Goal: Task Accomplishment & Management: Complete application form

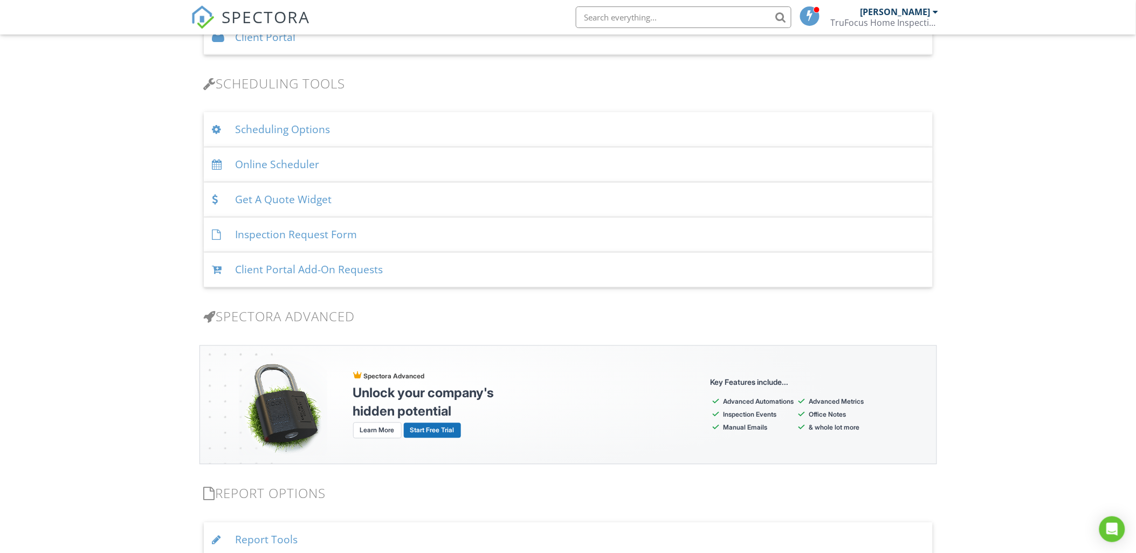
scroll to position [1018, 0]
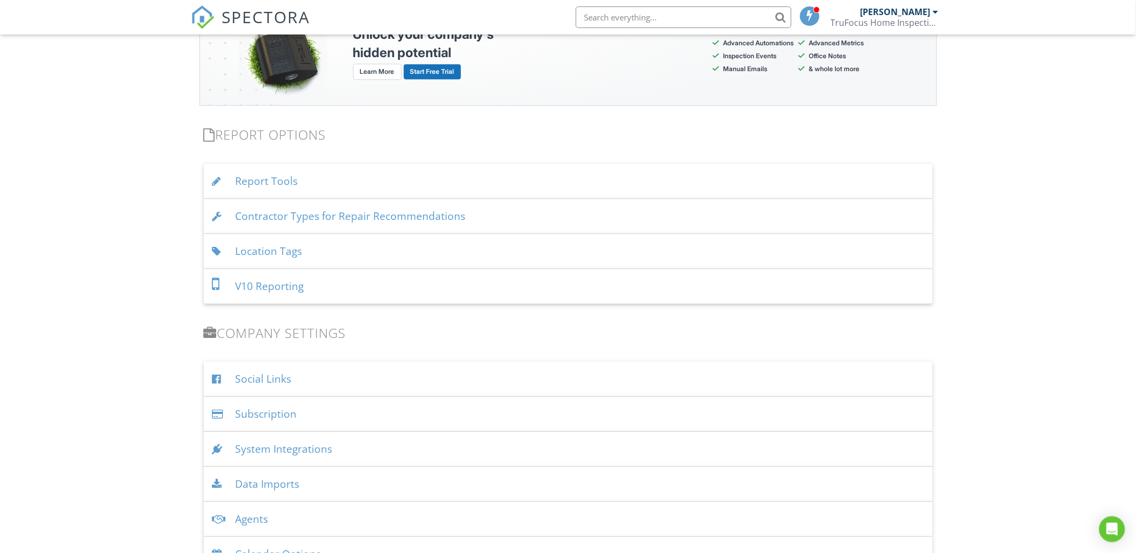
click at [402, 410] on div "Subscription" at bounding box center [568, 414] width 729 height 35
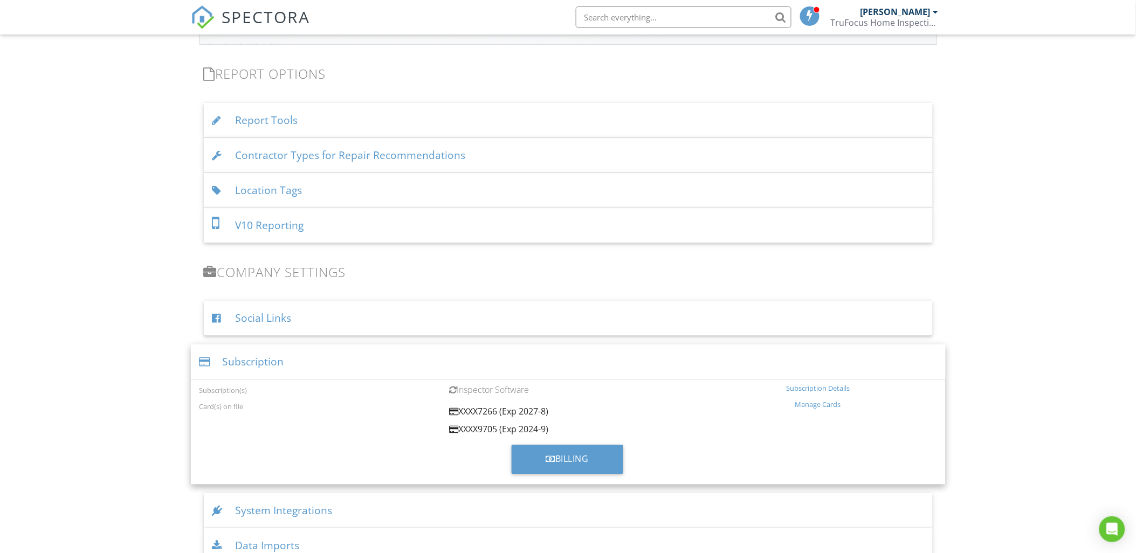
scroll to position [1138, 0]
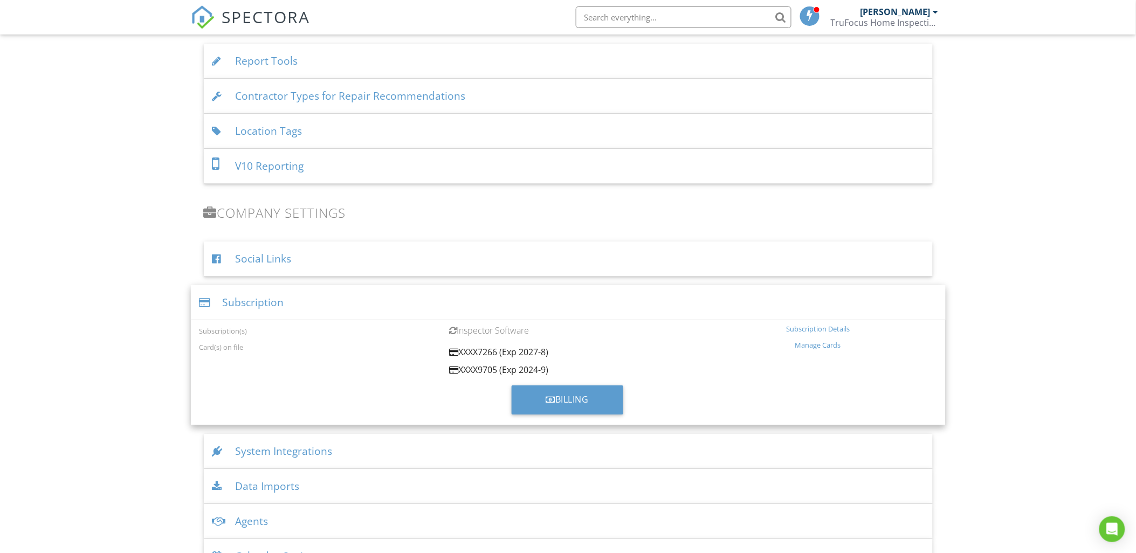
click at [807, 327] on div "Subscription Details" at bounding box center [818, 329] width 237 height 9
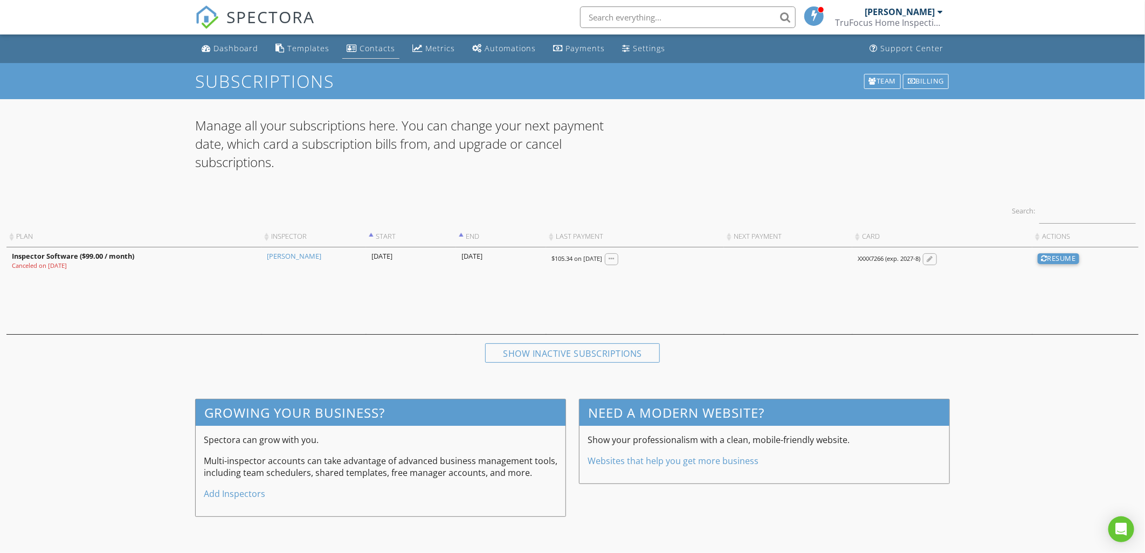
click at [376, 50] on div "Contacts" at bounding box center [378, 48] width 36 height 10
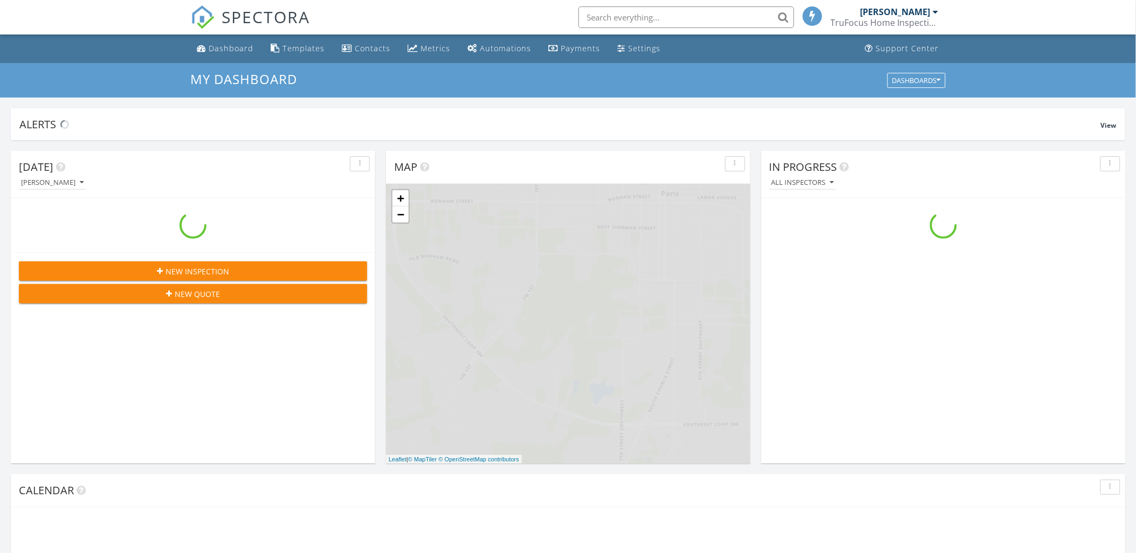
scroll to position [1000, 1156]
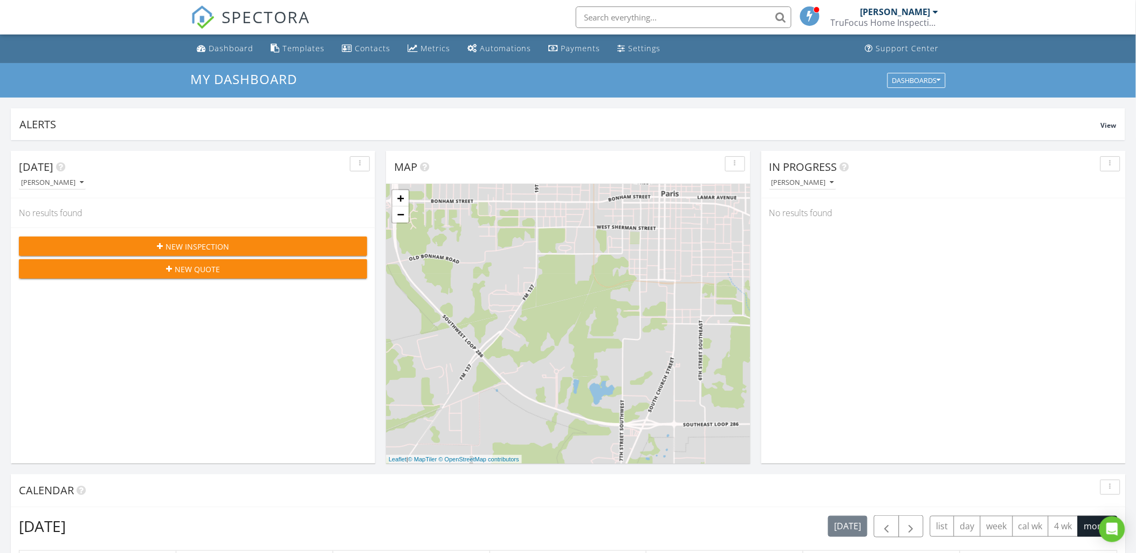
click at [190, 250] on span "New Inspection" at bounding box center [198, 246] width 64 height 11
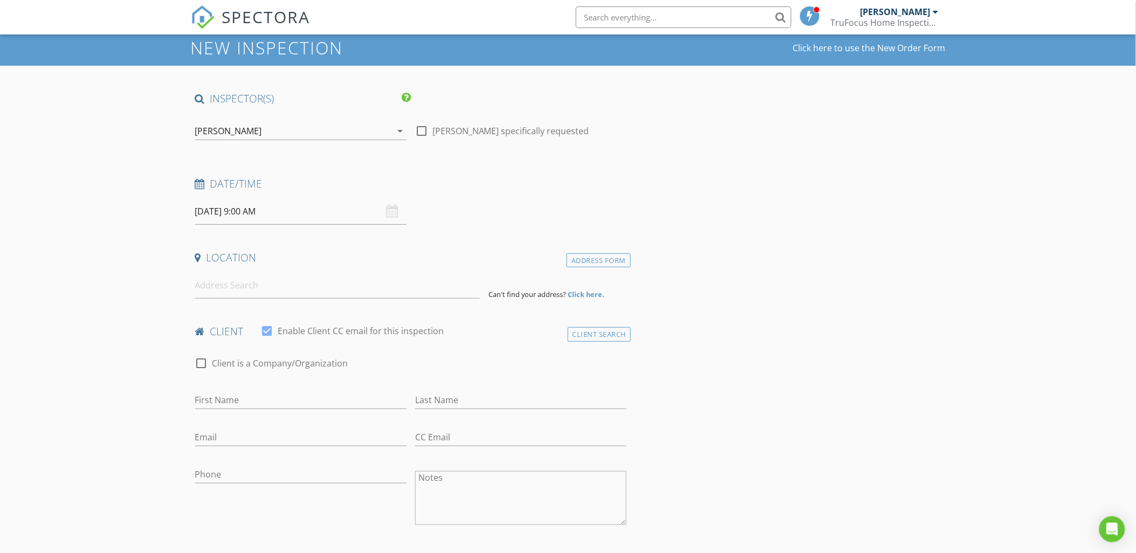
scroll to position [60, 0]
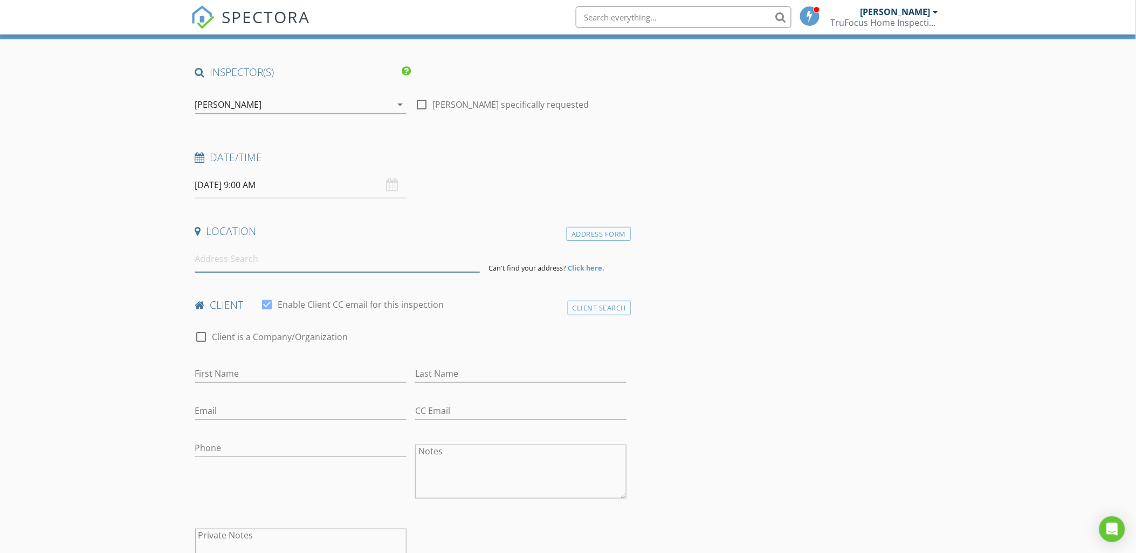
click at [226, 255] on input at bounding box center [337, 259] width 285 height 26
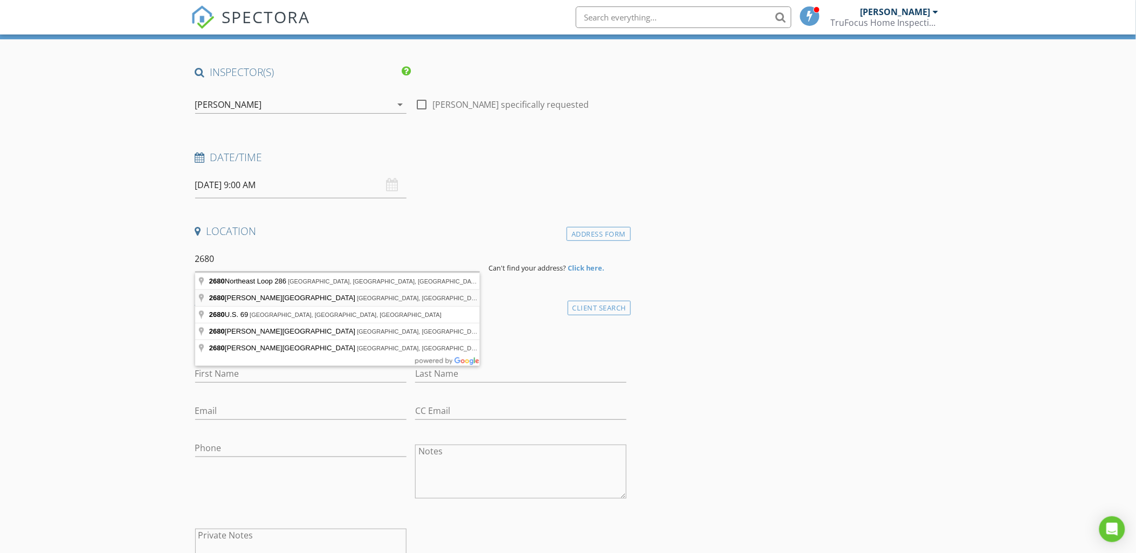
type input "2680 Hubbard Street, Paris, TX, USA"
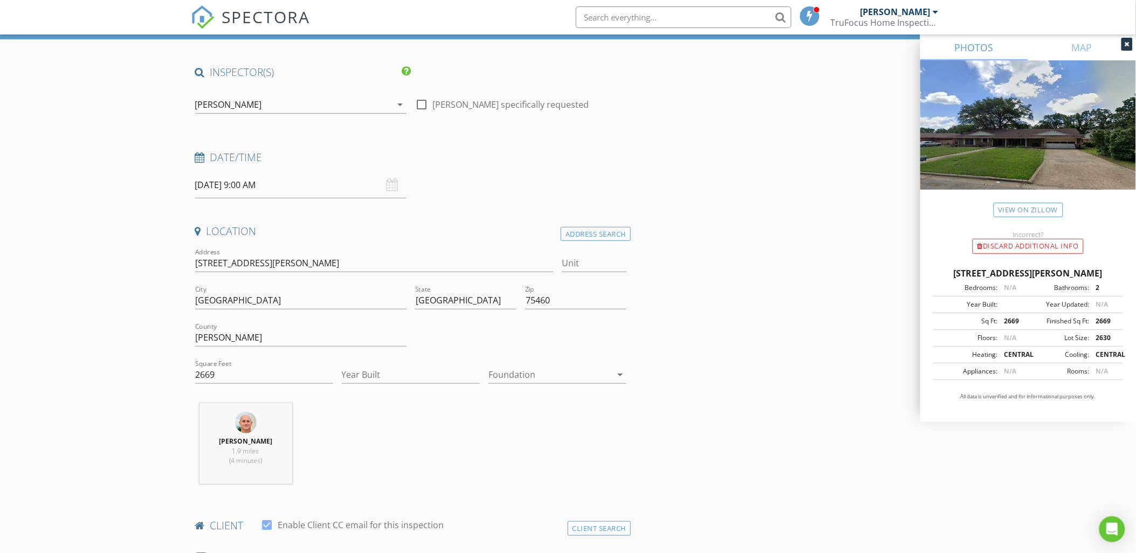
scroll to position [120, 0]
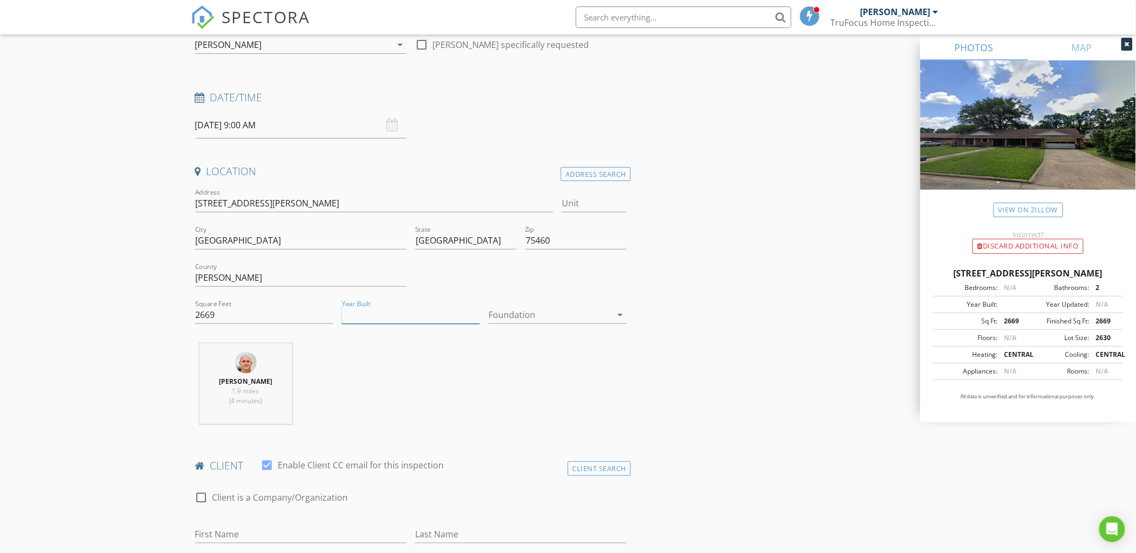
click at [384, 317] on input "Year Built" at bounding box center [411, 315] width 138 height 18
drag, startPoint x: 508, startPoint y: 311, endPoint x: 549, endPoint y: 327, distance: 43.9
type input "1965"
click at [509, 311] on div at bounding box center [550, 314] width 123 height 17
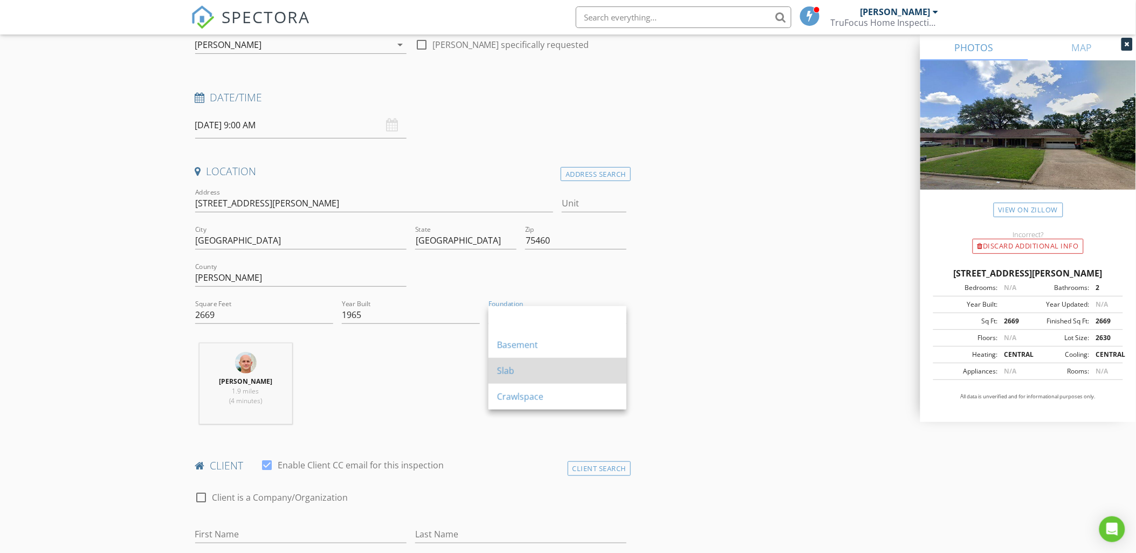
click at [553, 365] on div "Slab" at bounding box center [557, 371] width 121 height 13
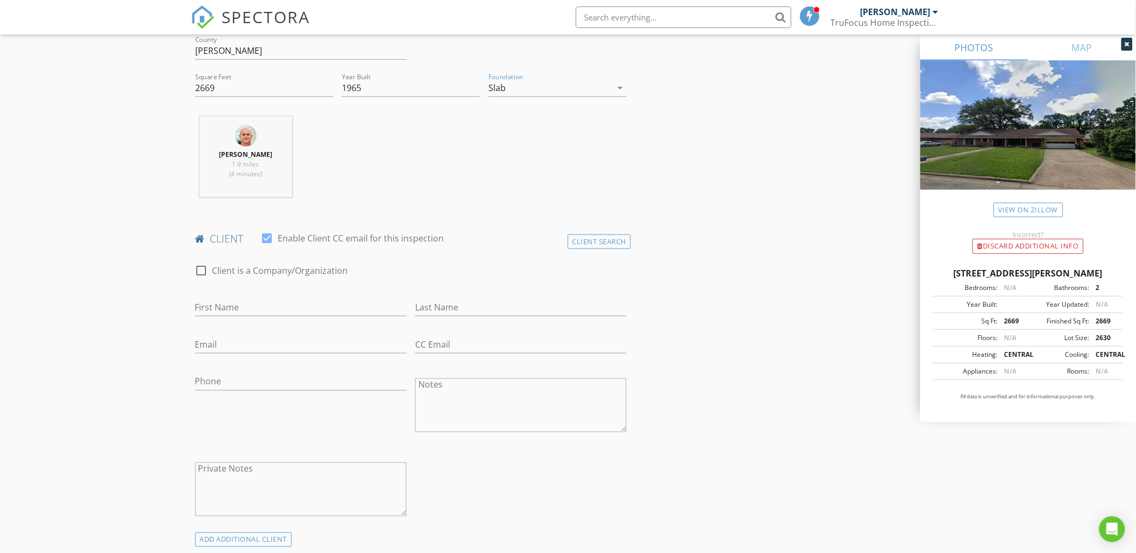
scroll to position [359, 0]
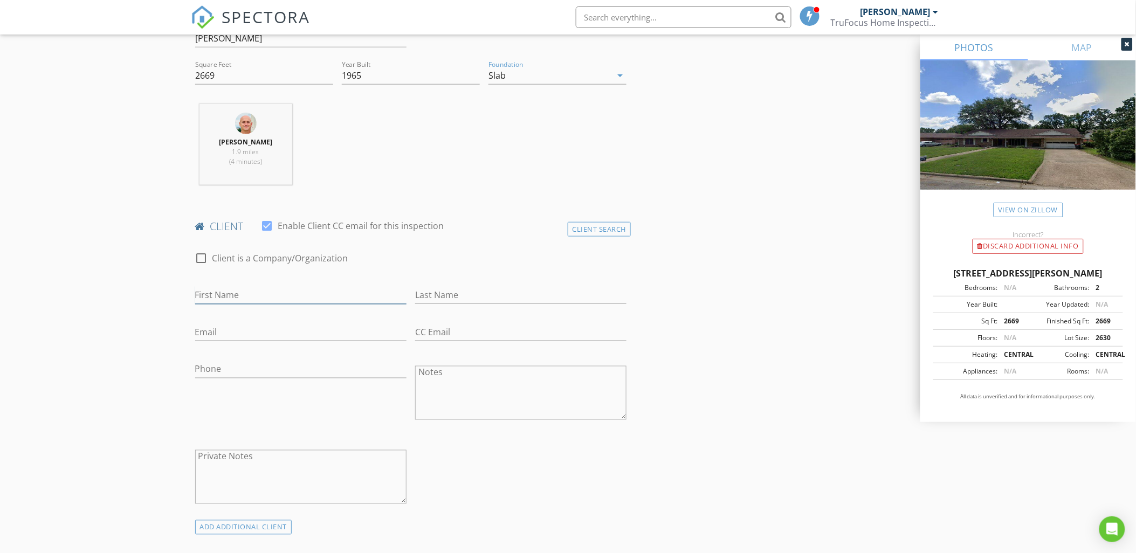
click at [270, 299] on input "First Name" at bounding box center [300, 295] width 211 height 18
type input "[PERSON_NAME]"
click at [256, 331] on input "Email" at bounding box center [300, 333] width 211 height 18
type input "[EMAIL_ADDRESS][DOMAIN_NAME]"
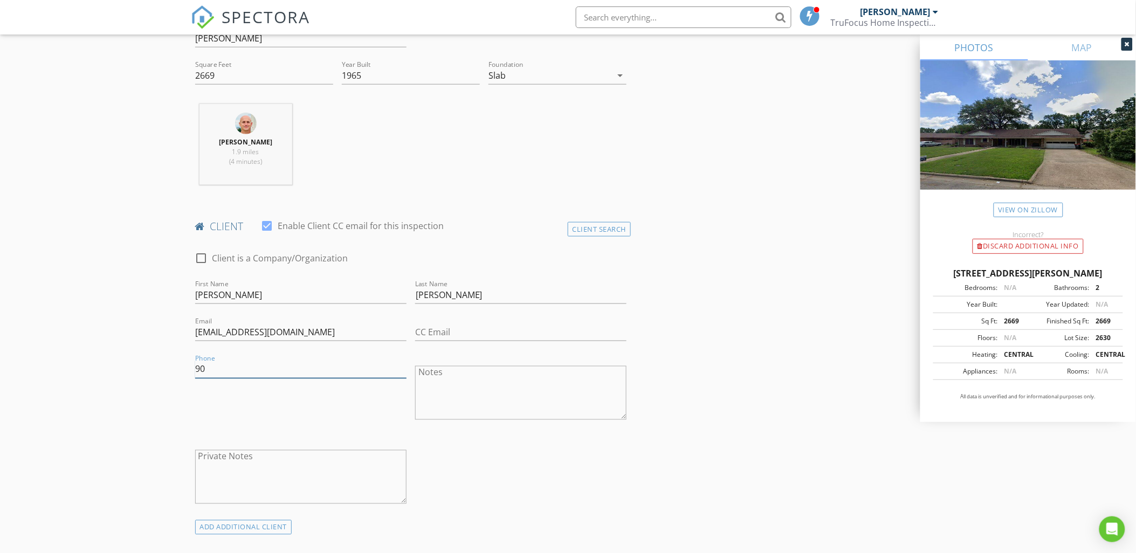
type input "9"
type input "[PHONE_NUMBER]"
click at [578, 473] on div "check_box_outline_blank Client is a Company/Organization First Name Angela Last…" at bounding box center [411, 380] width 441 height 279
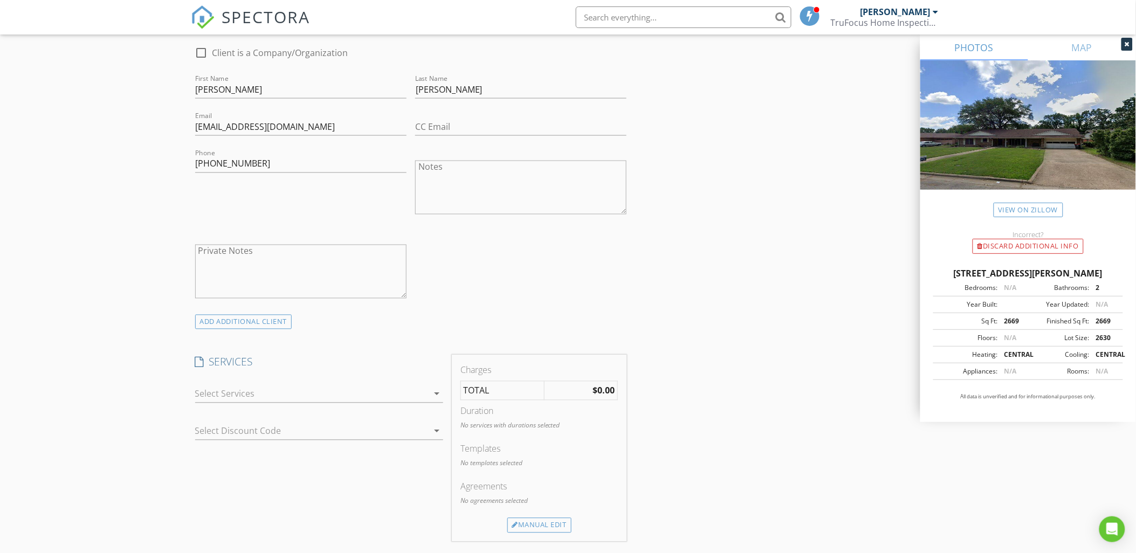
scroll to position [599, 0]
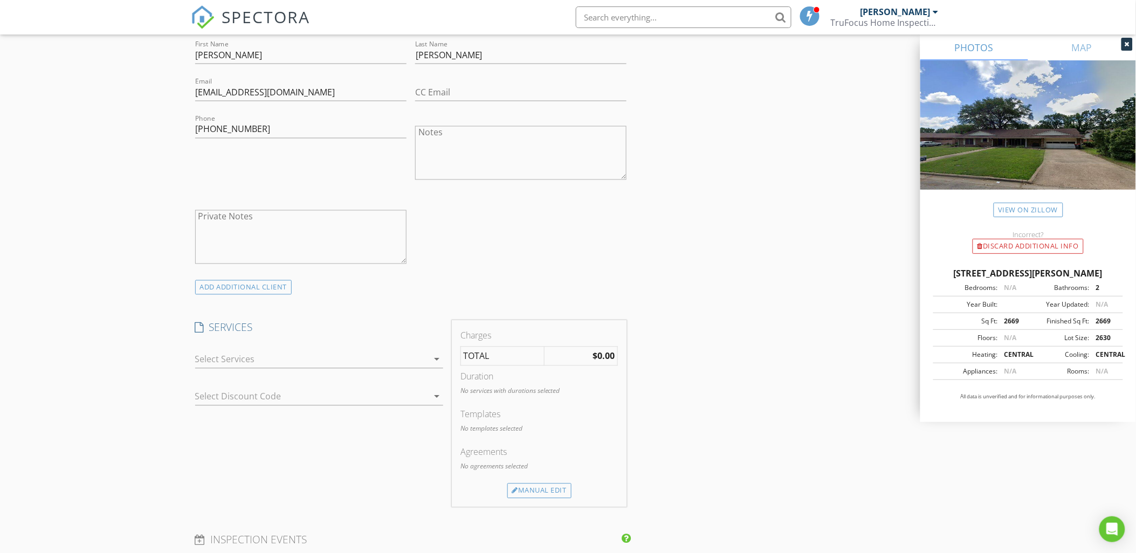
click at [303, 367] on div at bounding box center [311, 359] width 233 height 17
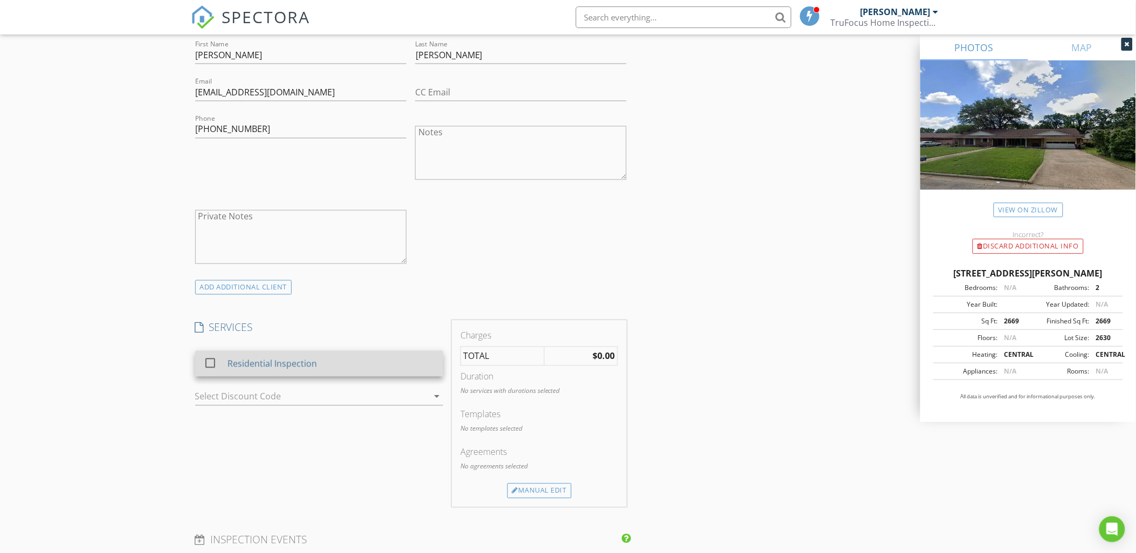
click at [276, 368] on div "Residential Inspection" at bounding box center [272, 364] width 90 height 13
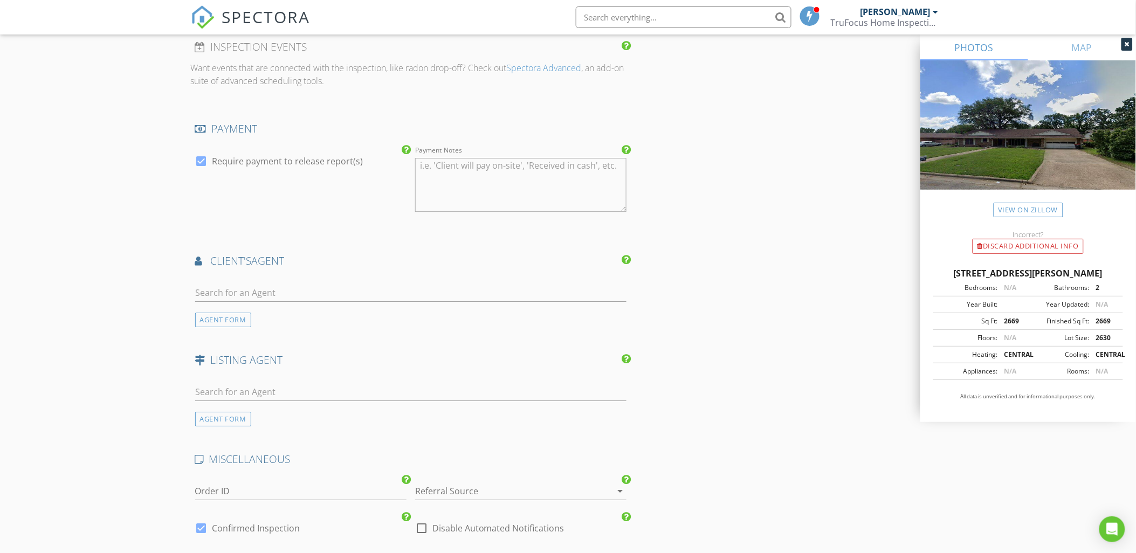
scroll to position [1138, 0]
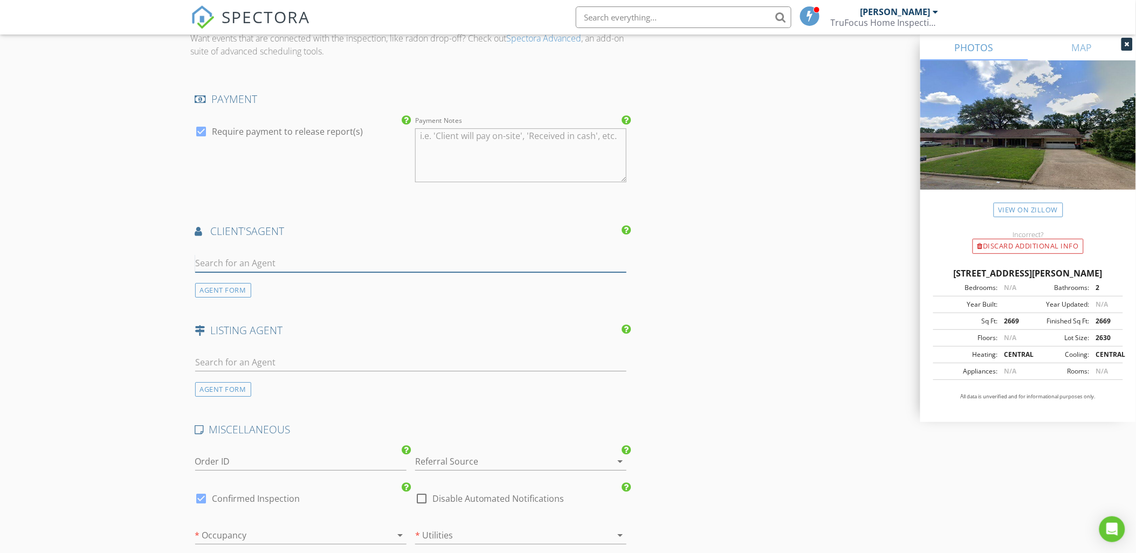
click at [293, 257] on input "text" at bounding box center [411, 264] width 432 height 18
type input "candice"
click at [286, 279] on li "Candice Clark" at bounding box center [411, 287] width 431 height 30
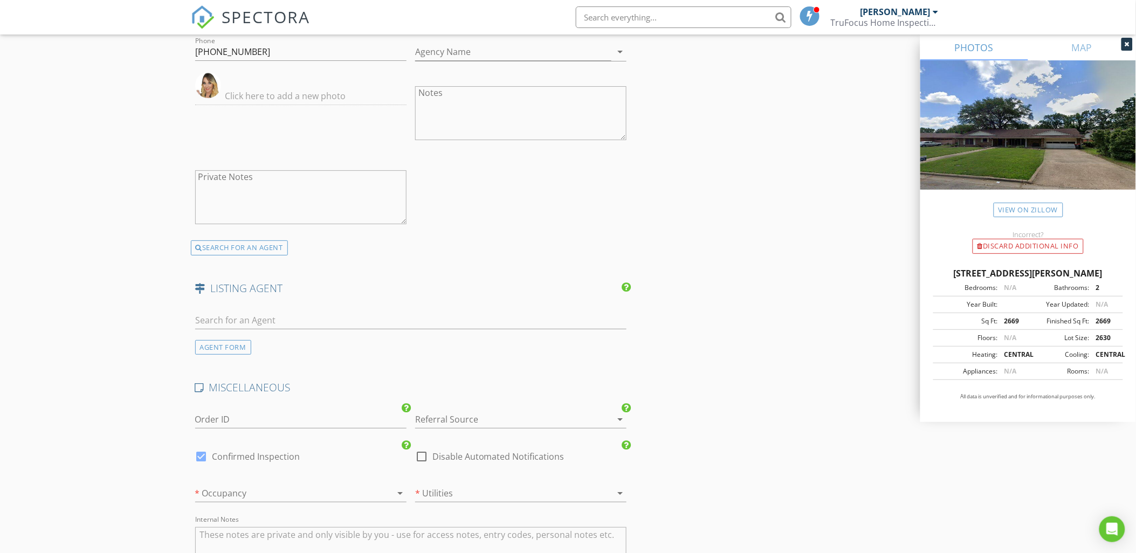
scroll to position [1438, 0]
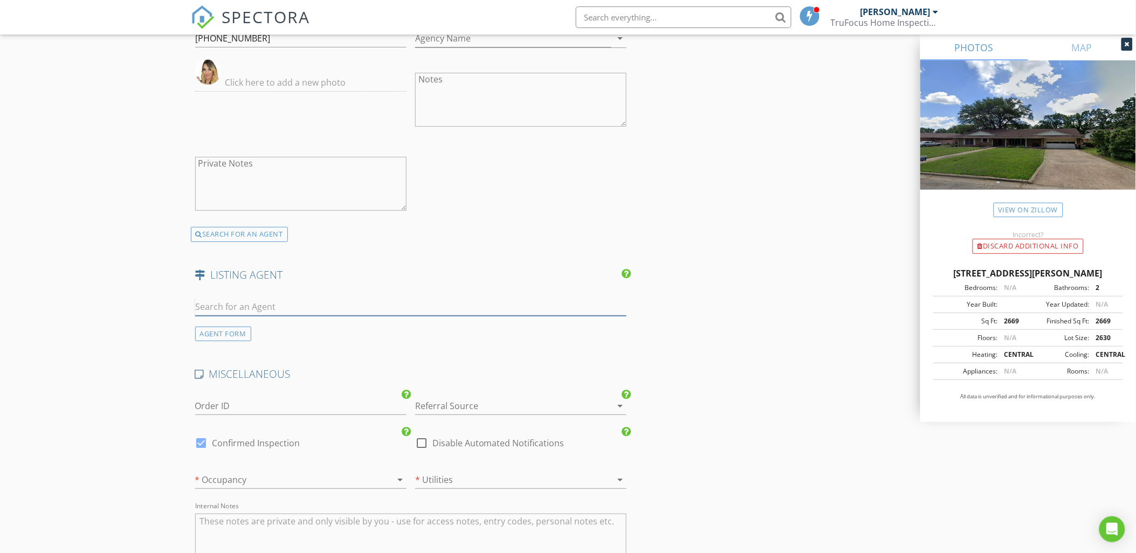
click at [257, 301] on input "text" at bounding box center [411, 307] width 432 height 18
type input "meag"
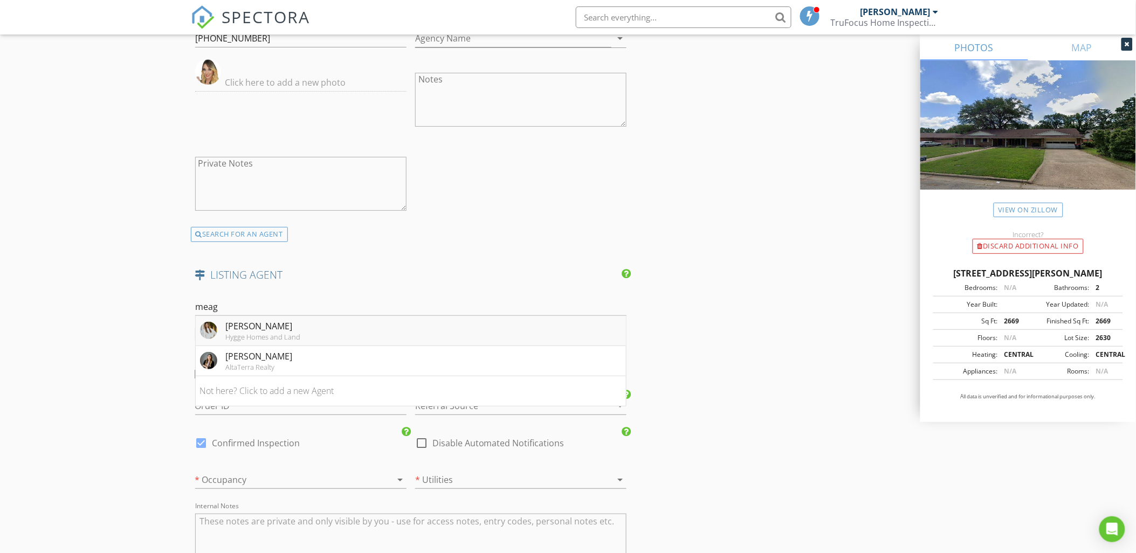
click at [266, 326] on div "Meagen Smith" at bounding box center [263, 326] width 75 height 13
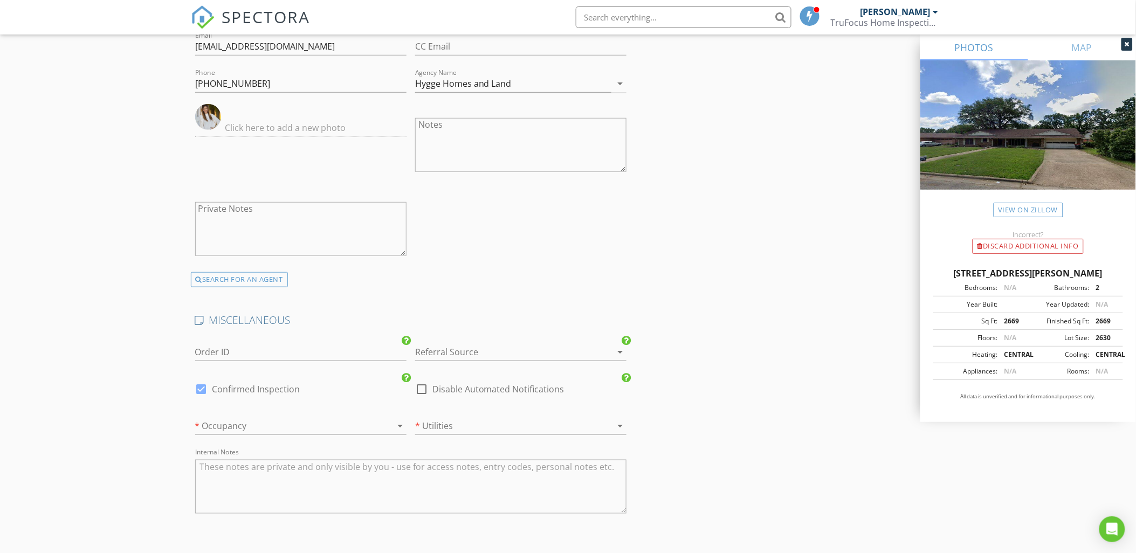
scroll to position [1738, 0]
click at [248, 433] on div at bounding box center [285, 425] width 181 height 17
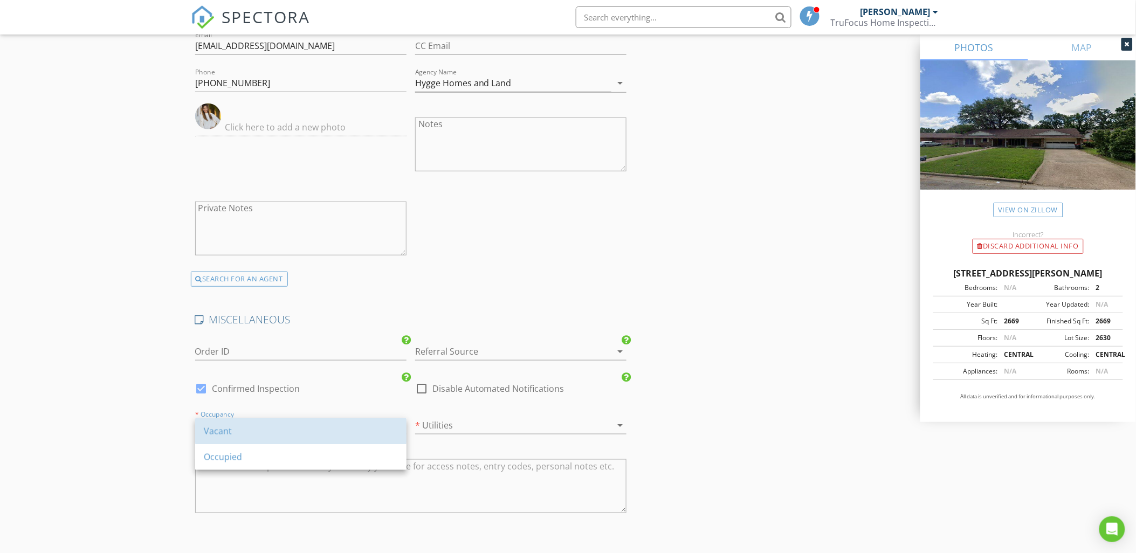
drag, startPoint x: 247, startPoint y: 432, endPoint x: 413, endPoint y: 425, distance: 165.7
click at [249, 430] on div "Vacant" at bounding box center [301, 431] width 194 height 13
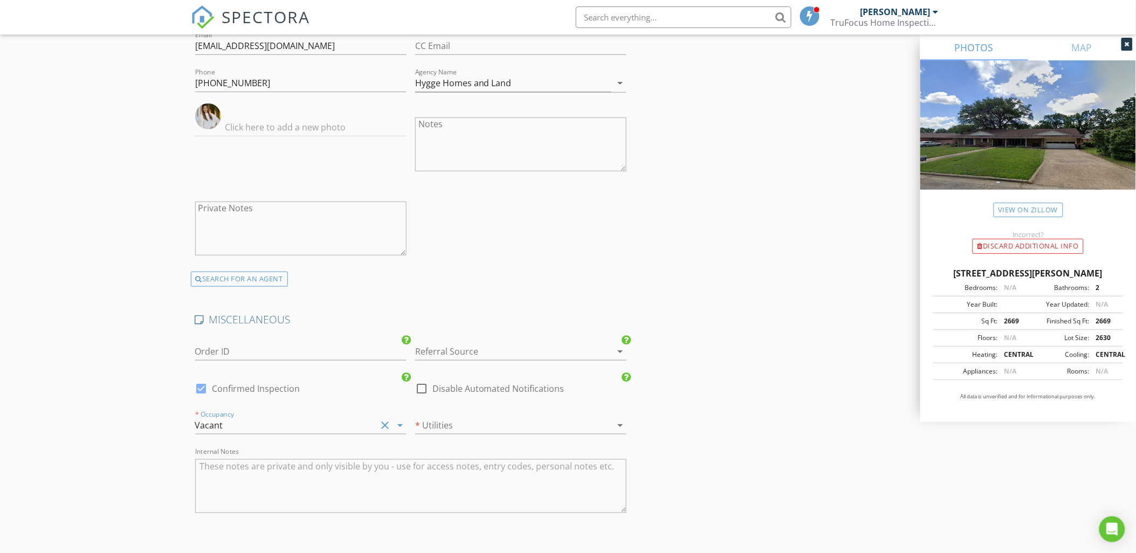
click at [455, 422] on div at bounding box center [505, 425] width 181 height 17
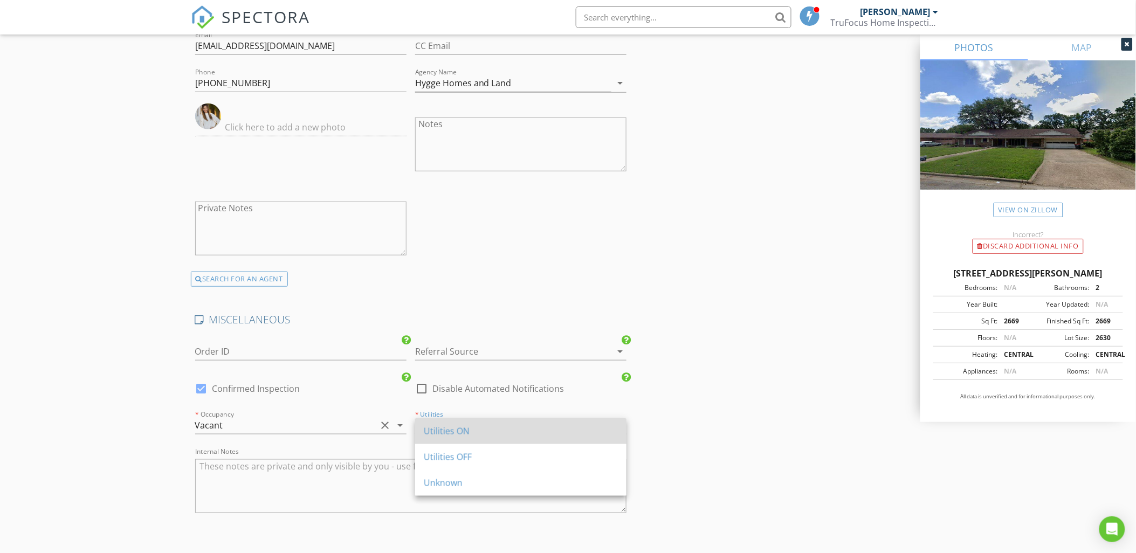
click at [491, 434] on div "Utilities ON" at bounding box center [521, 431] width 194 height 13
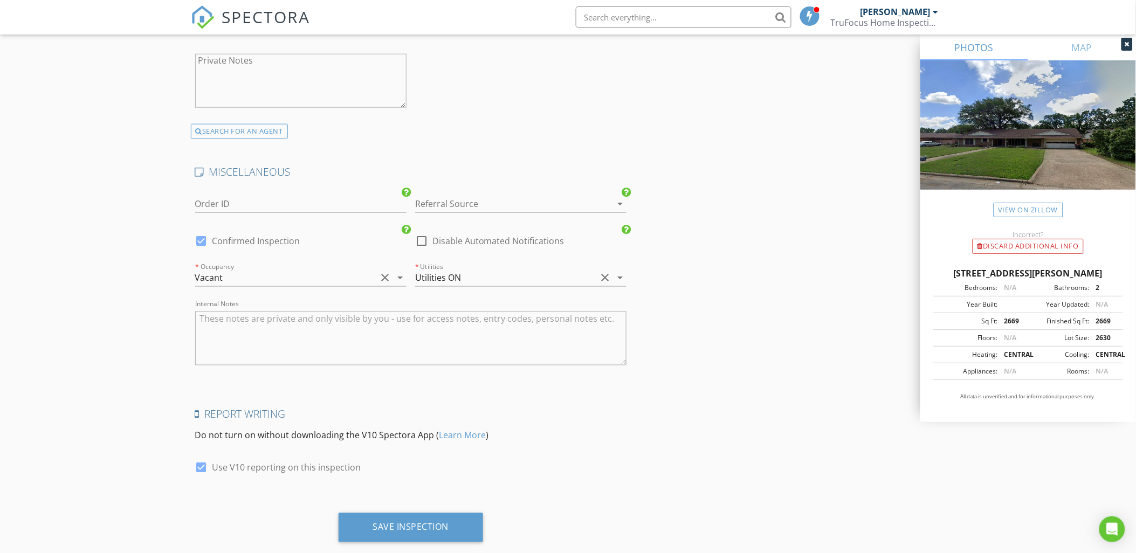
scroll to position [1910, 0]
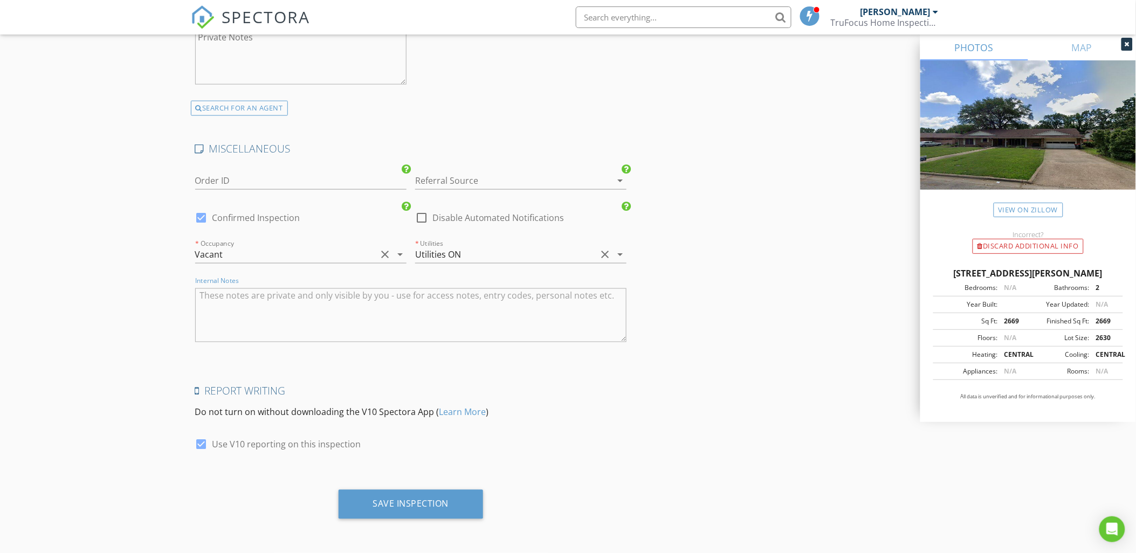
click at [452, 315] on textarea "Internal Notes" at bounding box center [411, 316] width 432 height 54
type textarea "1323"
click at [481, 503] on div "Save Inspection" at bounding box center [411, 504] width 145 height 29
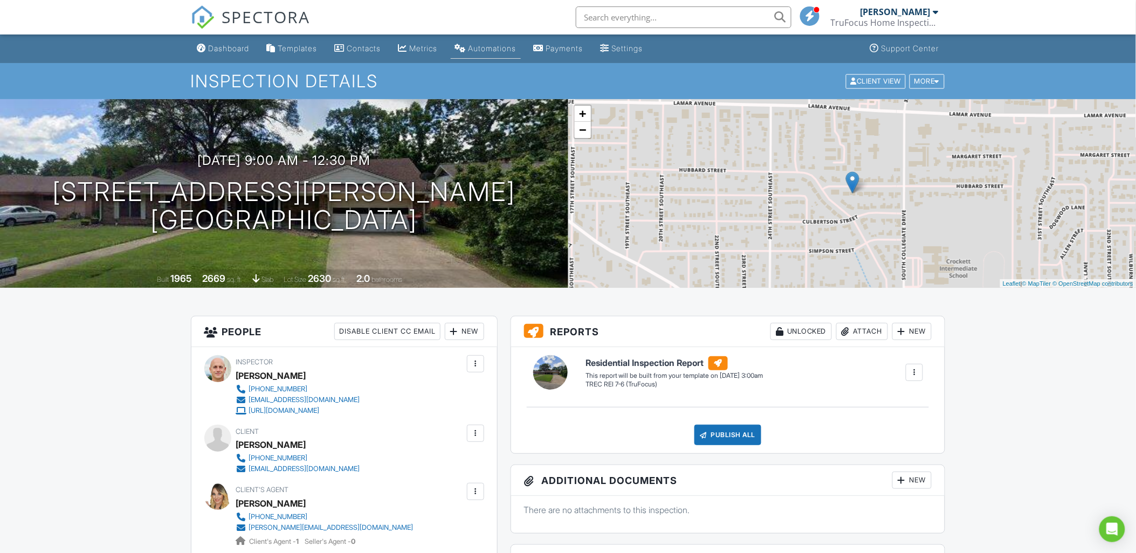
click at [511, 53] on link "Automations" at bounding box center [486, 49] width 70 height 20
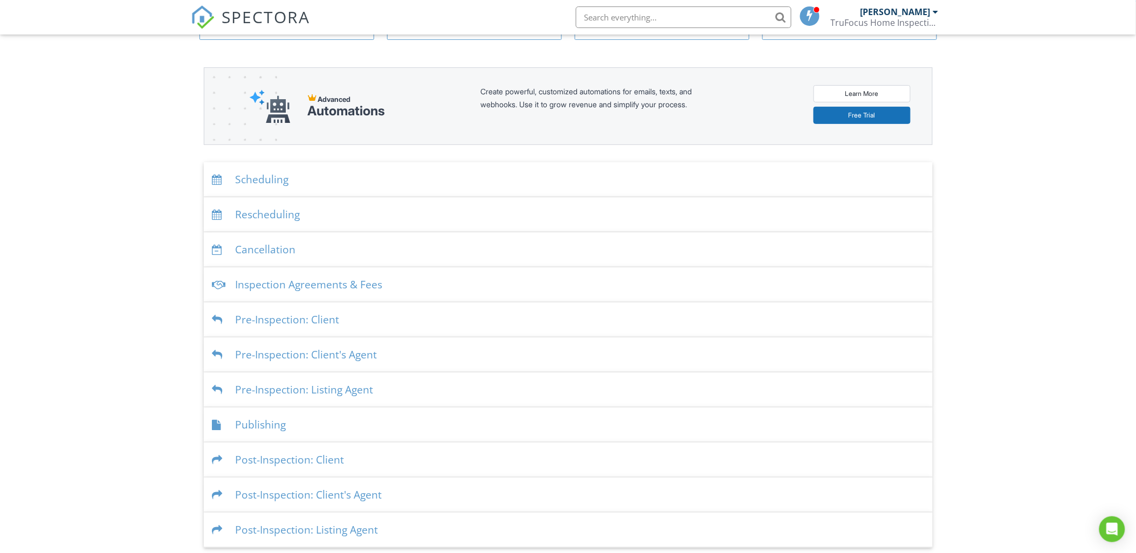
scroll to position [100, 0]
click at [423, 279] on div "Inspection Agreements & Fees" at bounding box center [568, 281] width 729 height 35
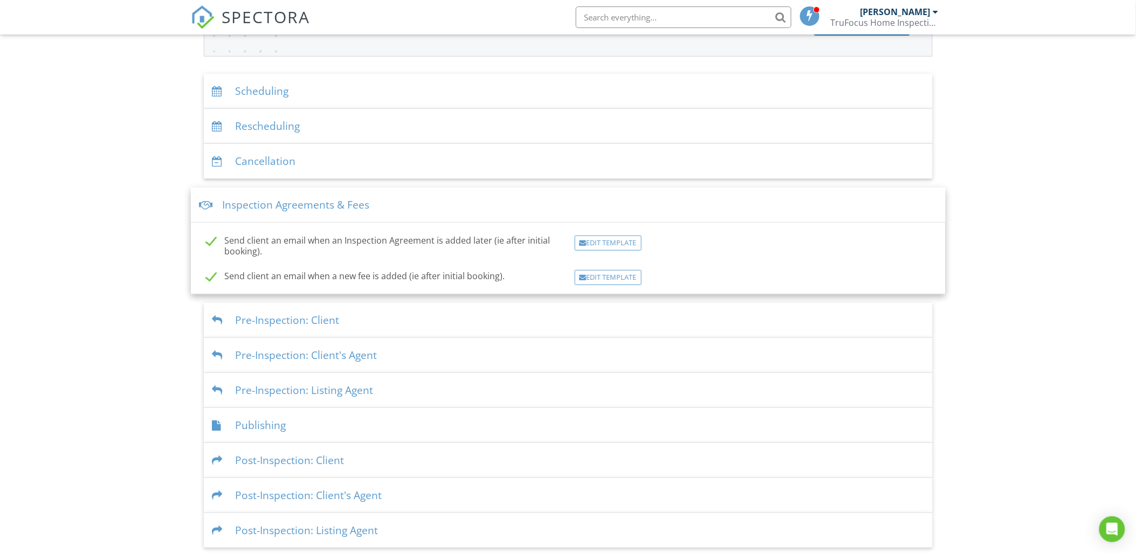
scroll to position [190, 0]
click at [164, 374] on div "Dashboard Templates Contacts Metrics Automations Payments Settings Support Cent…" at bounding box center [568, 194] width 1136 height 699
click at [381, 85] on div "Scheduling" at bounding box center [568, 87] width 729 height 35
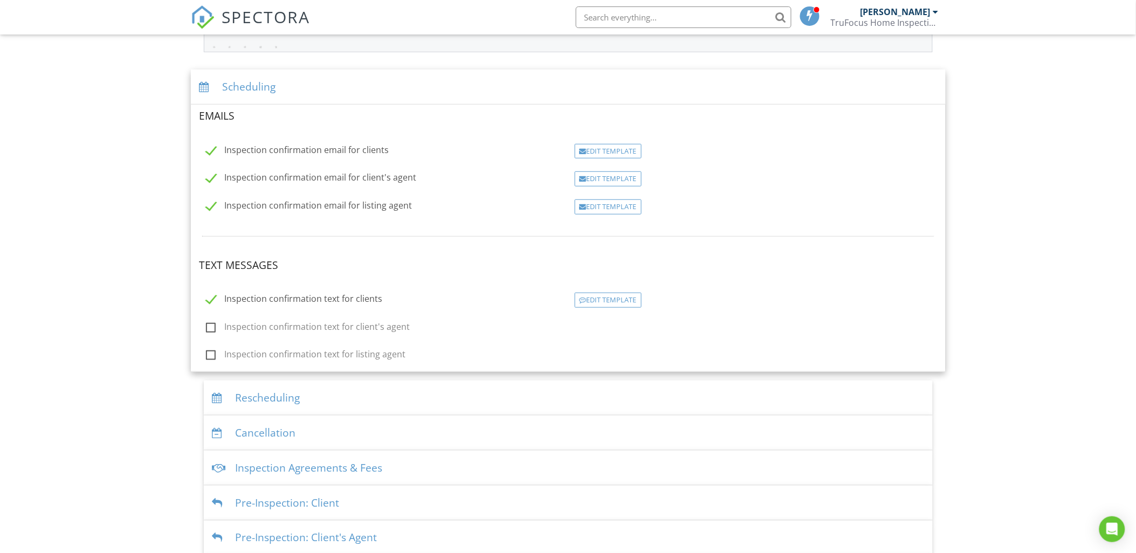
click at [107, 173] on div "Dashboard Templates Contacts Metrics Automations Payments Settings Support Cent…" at bounding box center [568, 288] width 1136 height 887
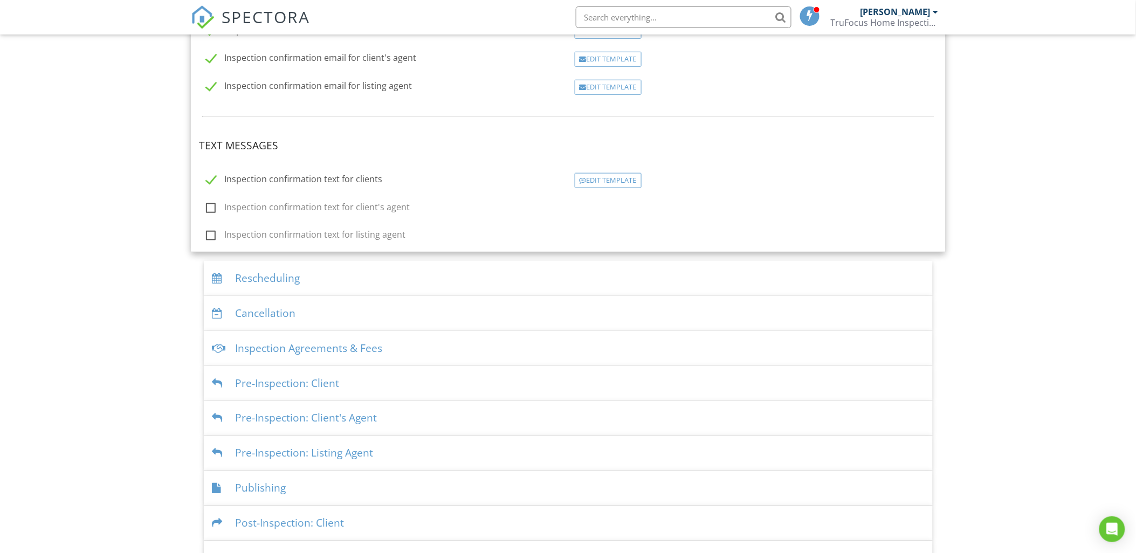
click at [441, 342] on div "Inspection Agreements & Fees" at bounding box center [568, 348] width 729 height 35
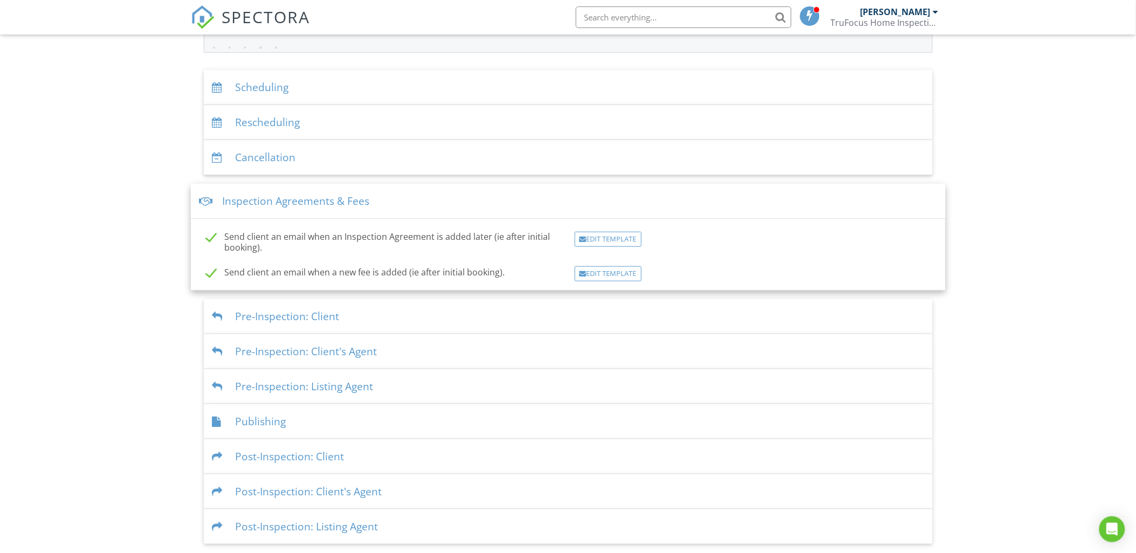
scroll to position [190, 0]
click at [472, 318] on div "Pre-Inspection: Client" at bounding box center [568, 316] width 729 height 35
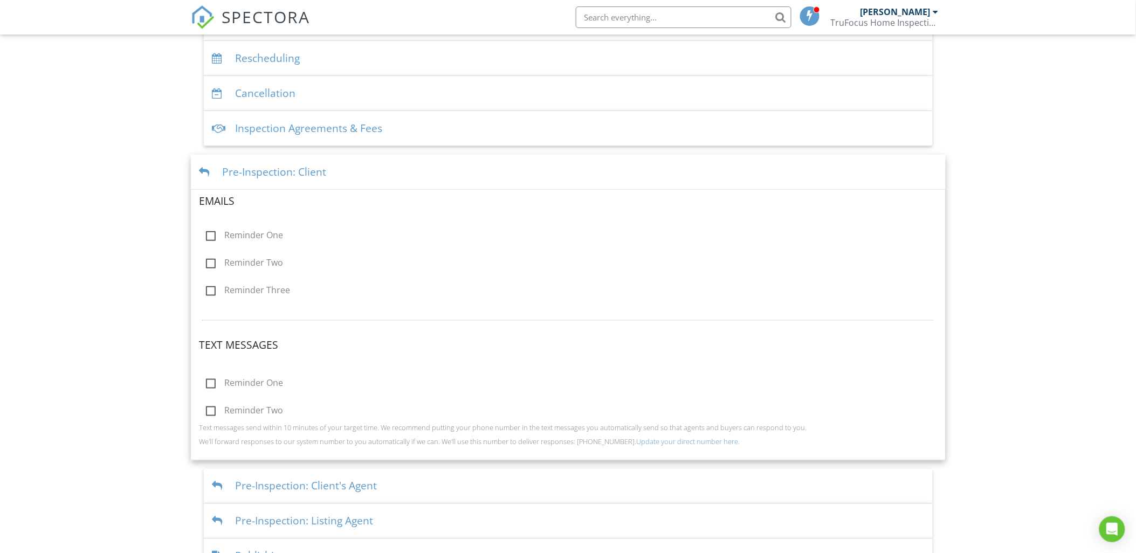
click at [115, 301] on div "Dashboard Templates Contacts Metrics Automations Payments Settings Support Cent…" at bounding box center [568, 230] width 1136 height 898
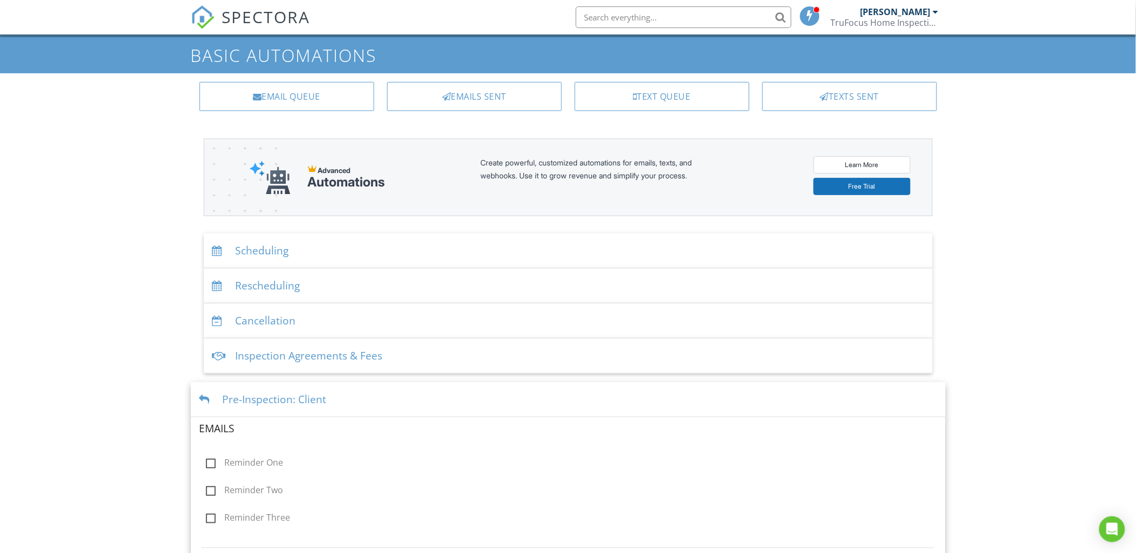
scroll to position [0, 0]
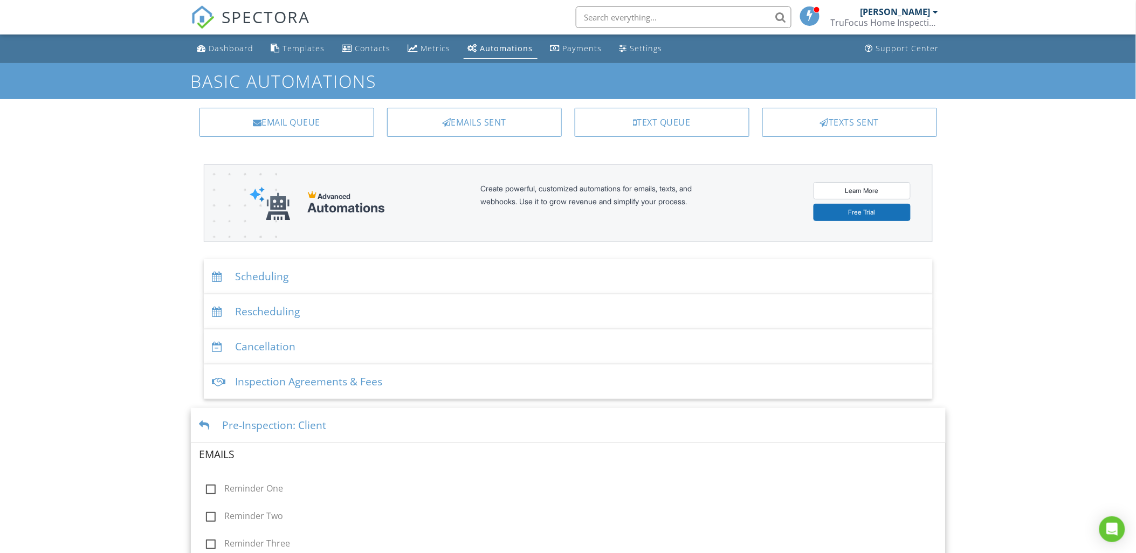
click at [396, 425] on div "Pre-Inspection: Client" at bounding box center [568, 425] width 755 height 35
click at [230, 35] on div "SPECTORA" at bounding box center [251, 17] width 120 height 35
click at [235, 43] on div "Dashboard" at bounding box center [231, 48] width 45 height 10
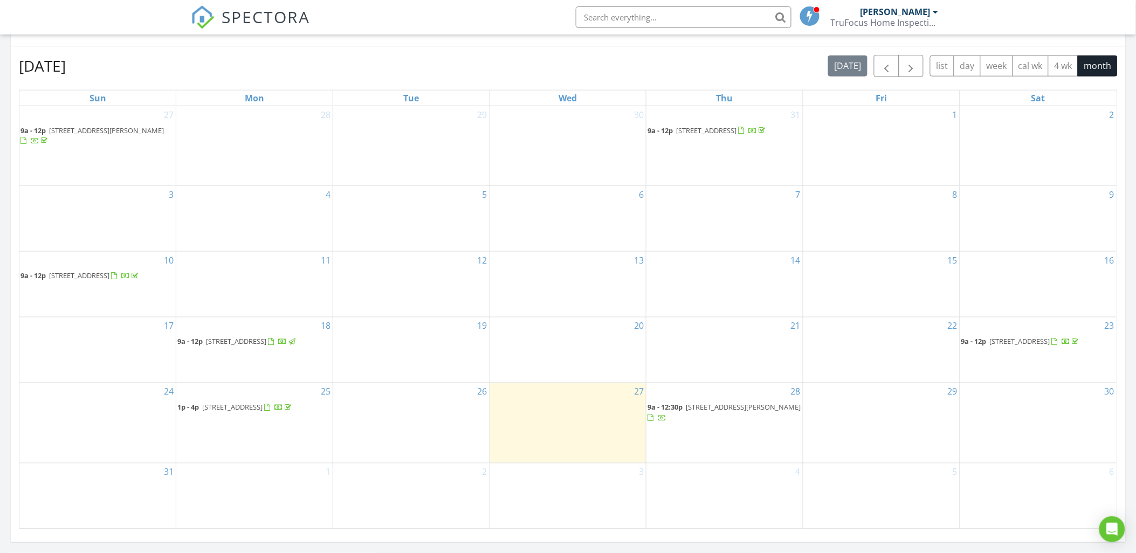
scroll to position [479, 0]
